Goal: Error: Check status

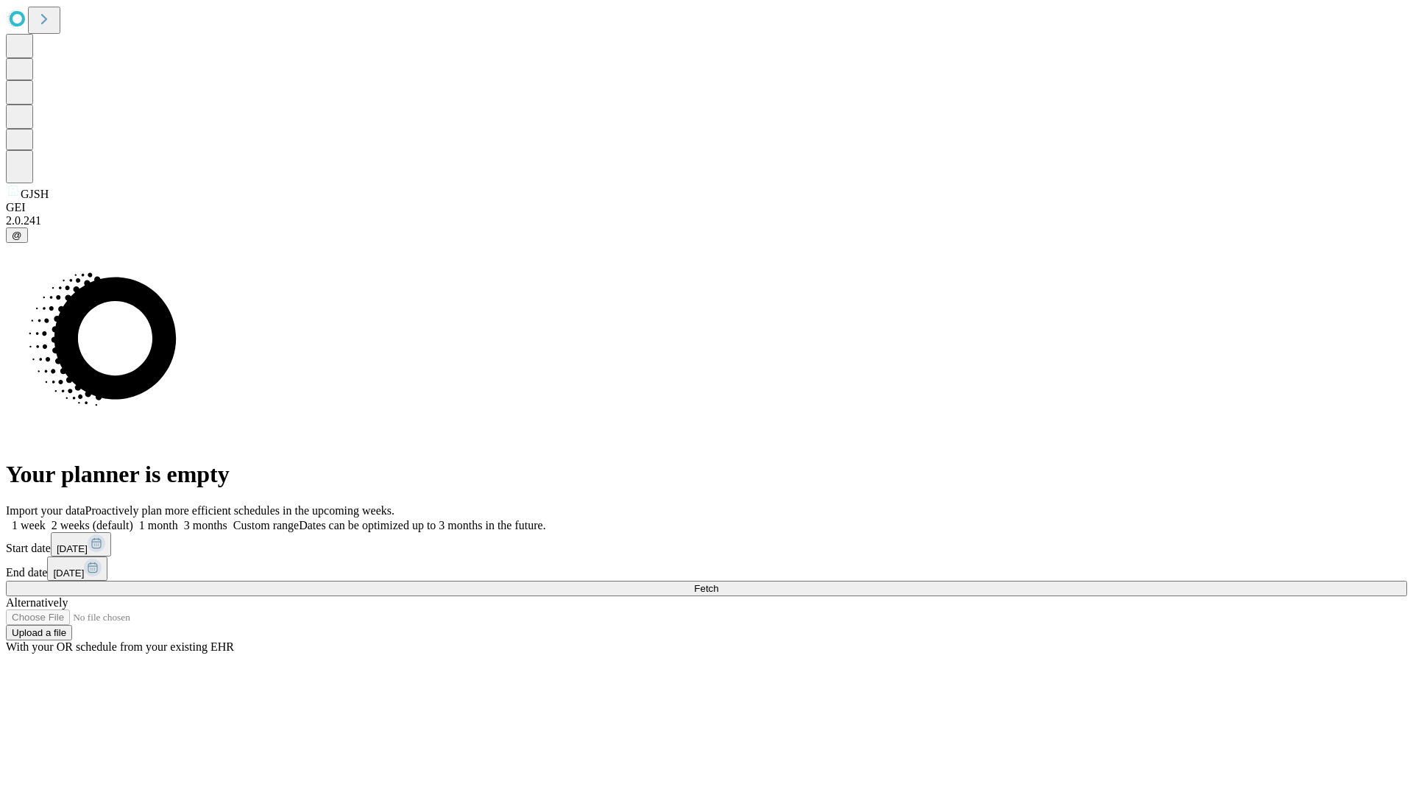
click at [718, 583] on span "Fetch" at bounding box center [706, 588] width 24 height 11
